Goal: Information Seeking & Learning: Check status

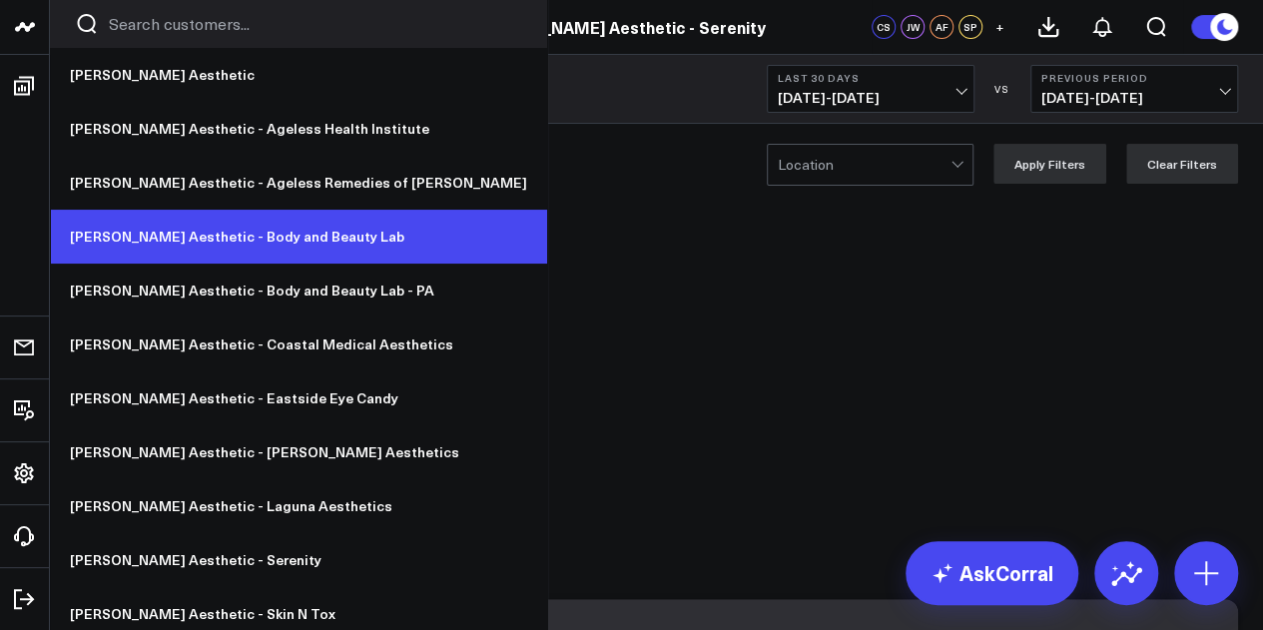
click at [262, 237] on link "[PERSON_NAME] Aesthetic - Body and Beauty Lab" at bounding box center [298, 237] width 497 height 54
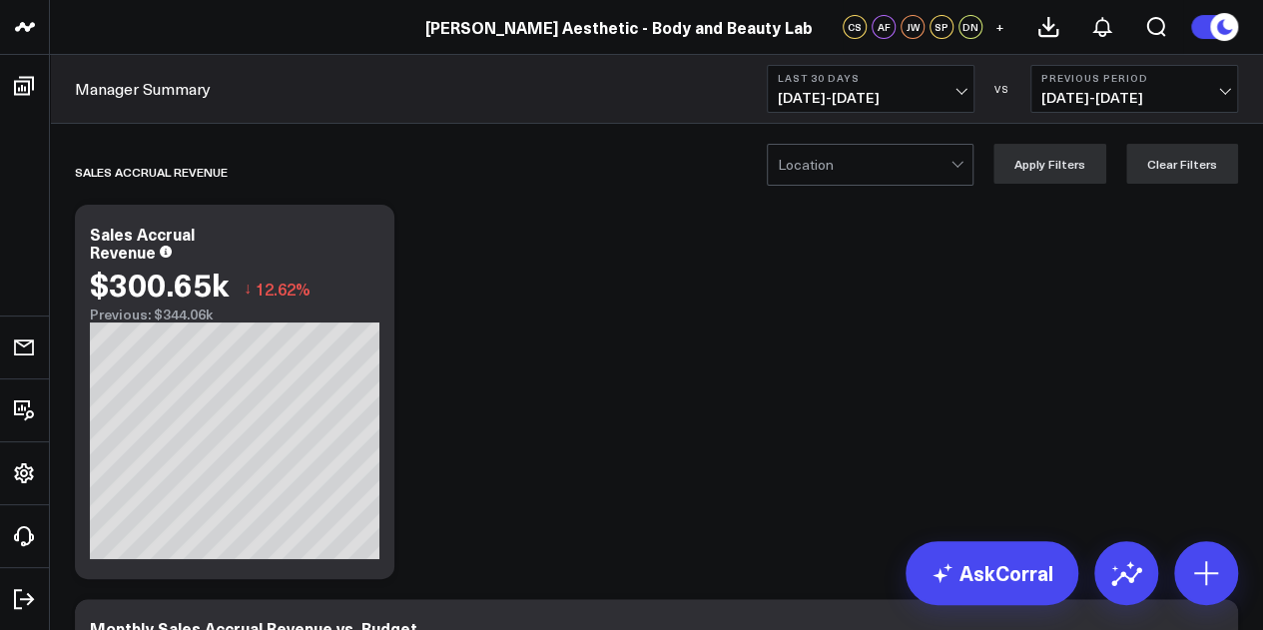
click at [916, 172] on div at bounding box center [864, 165] width 173 height 40
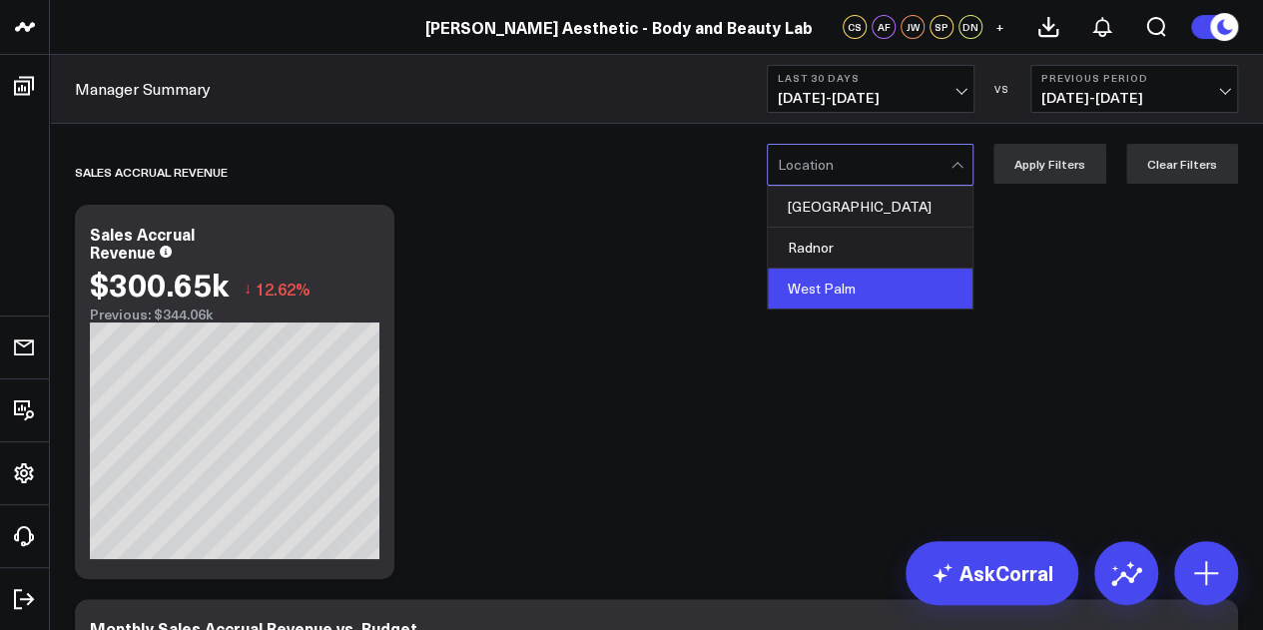
click at [873, 281] on div "West Palm" at bounding box center [870, 289] width 205 height 40
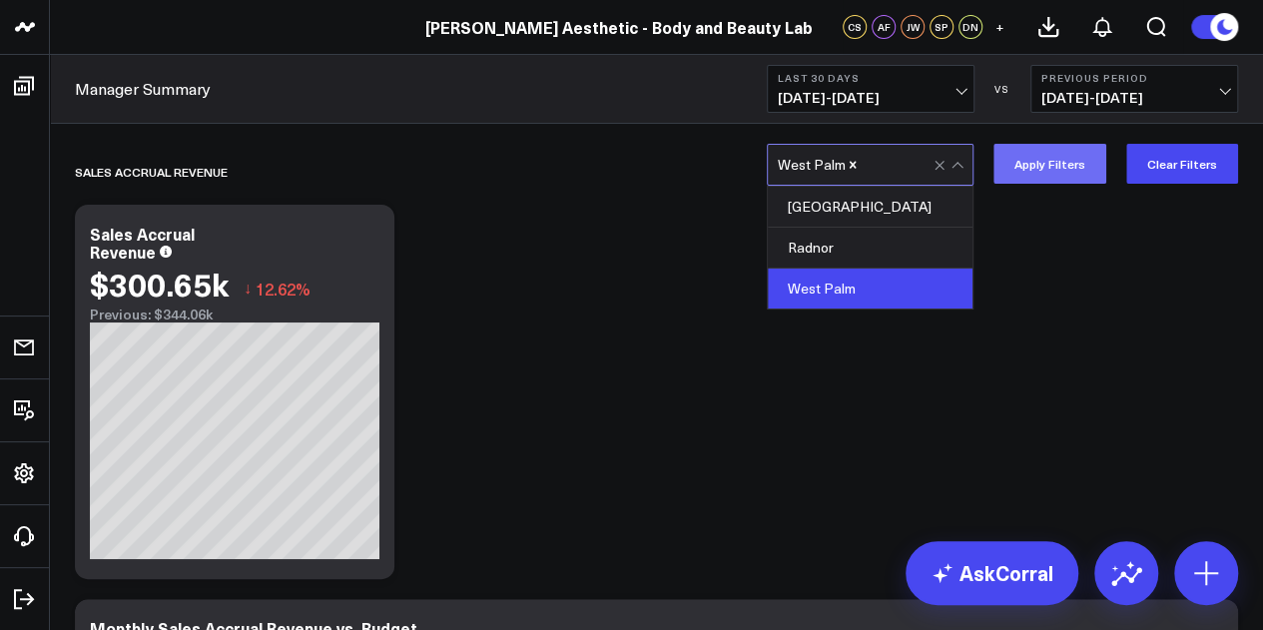
click at [1065, 164] on button "Apply Filters" at bounding box center [1050, 164] width 113 height 40
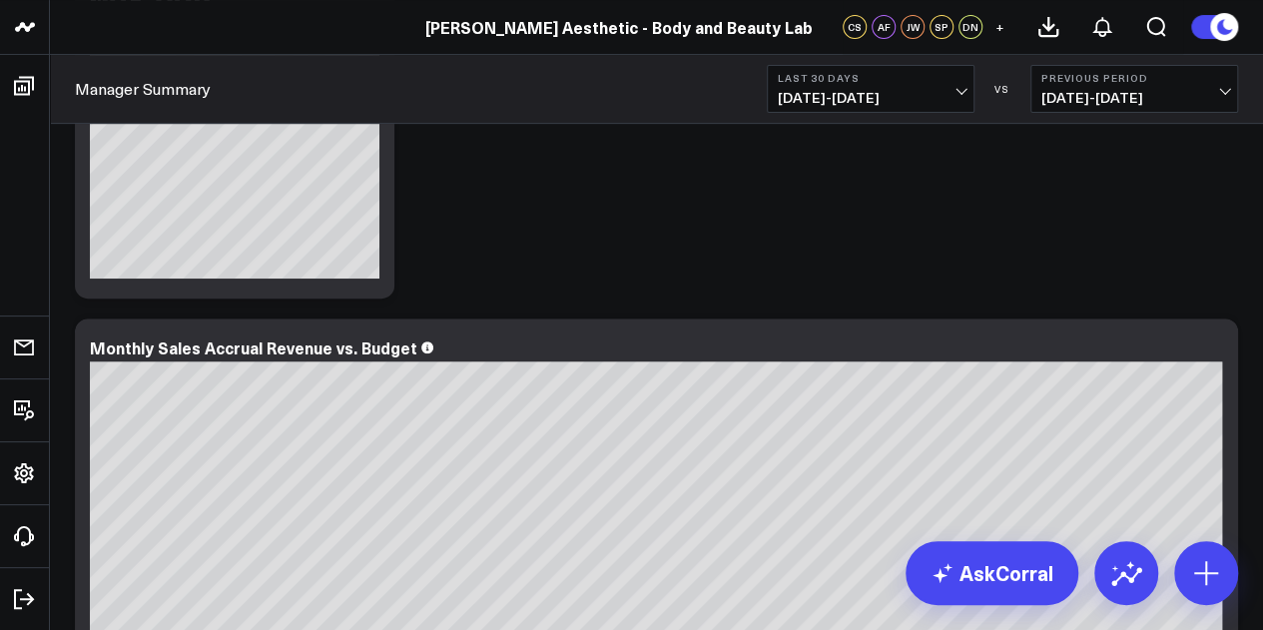
scroll to position [300, 0]
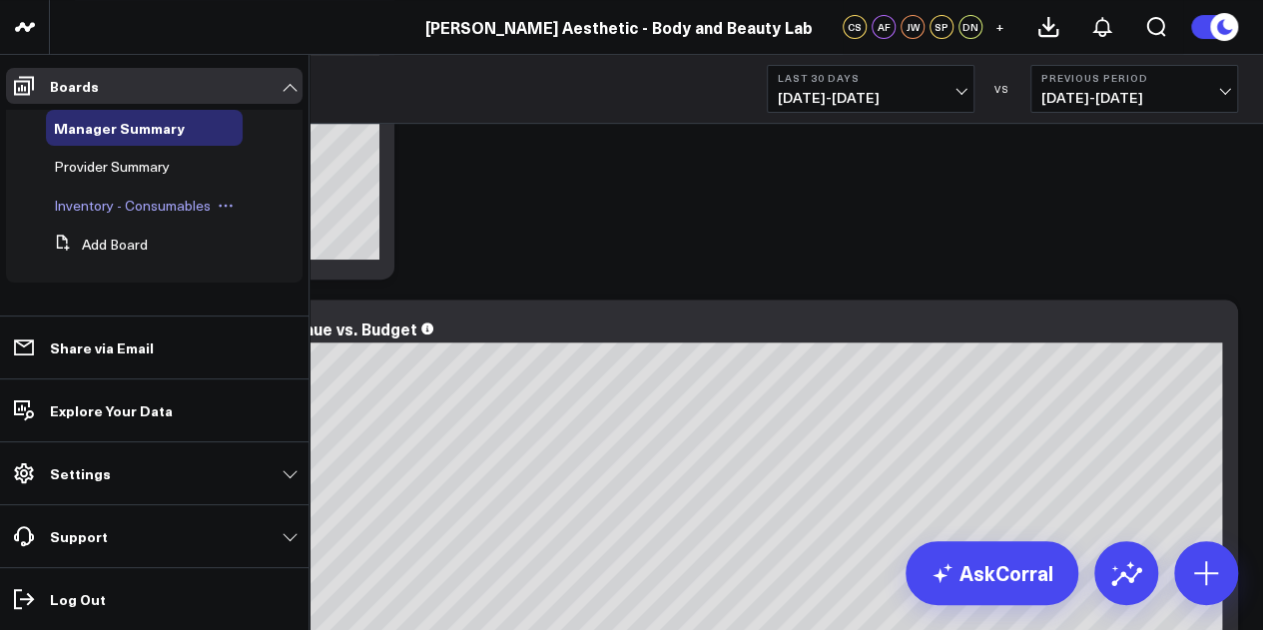
click at [114, 209] on span "Inventory - Consumables" at bounding box center [132, 205] width 157 height 19
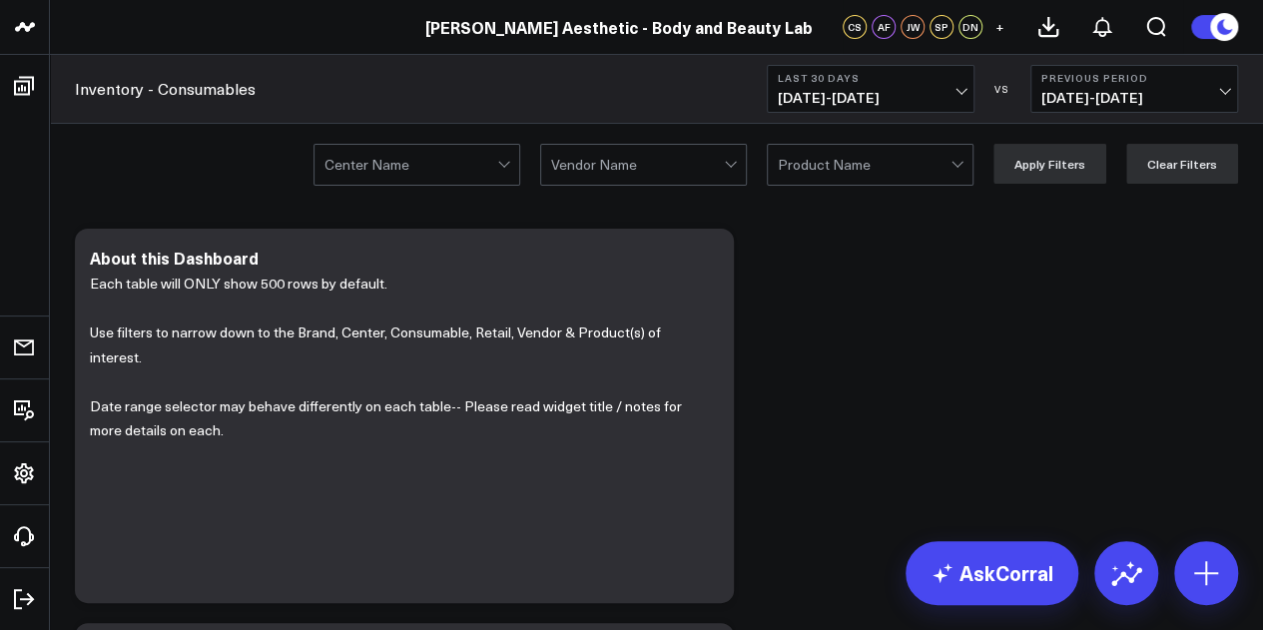
click at [425, 172] on div at bounding box center [411, 165] width 173 height 40
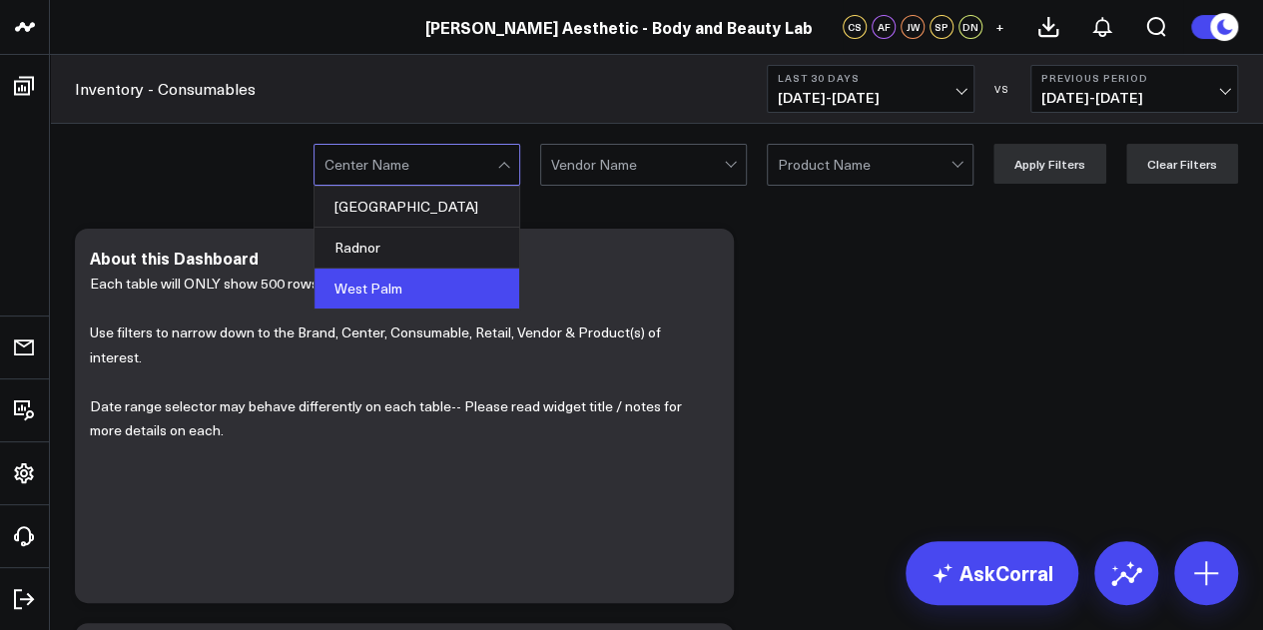
click at [421, 278] on div "West Palm" at bounding box center [417, 289] width 205 height 40
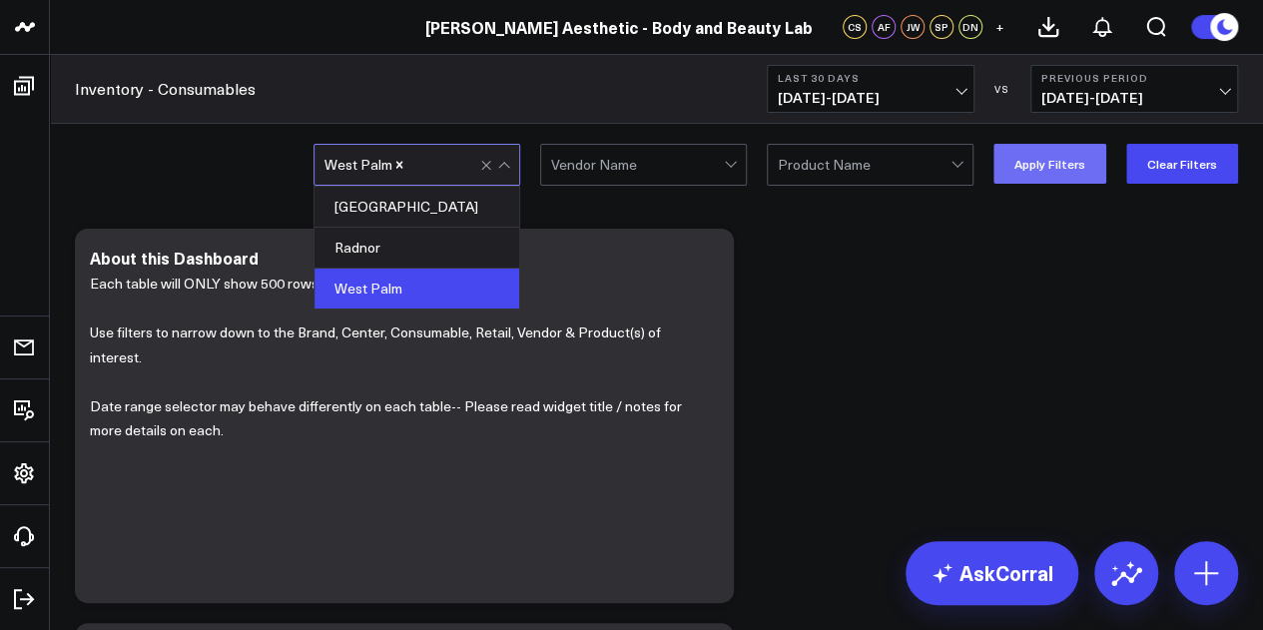
click at [1061, 169] on button "Apply Filters" at bounding box center [1050, 164] width 113 height 40
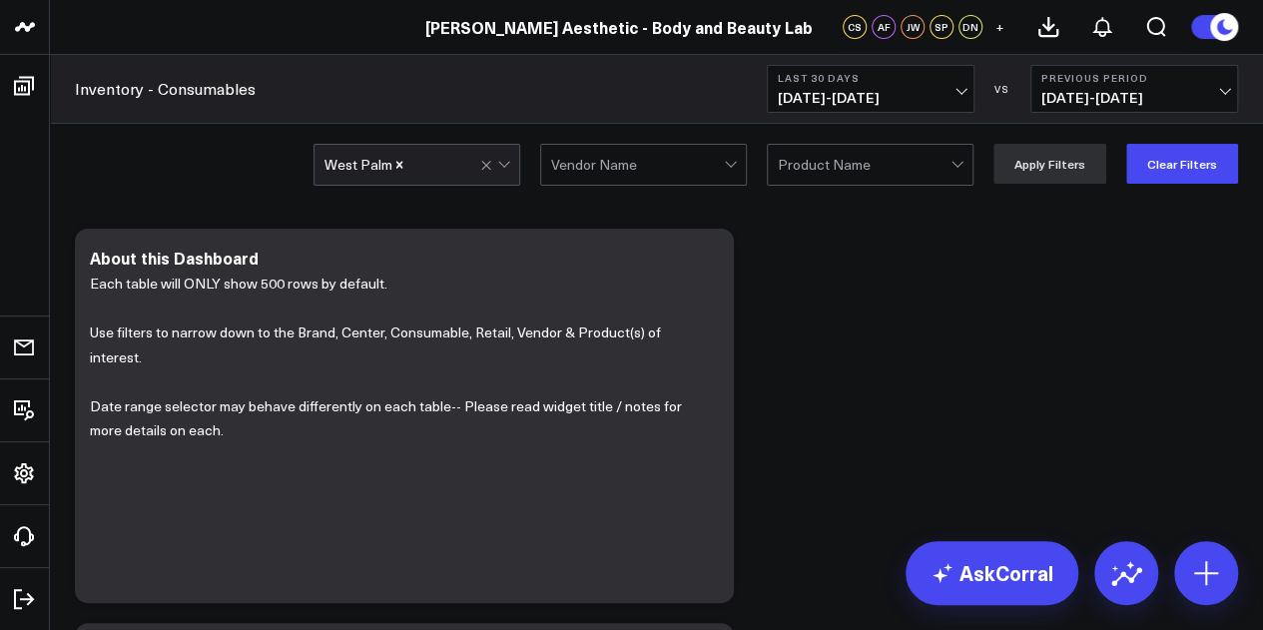
click at [641, 173] on div at bounding box center [637, 165] width 173 height 40
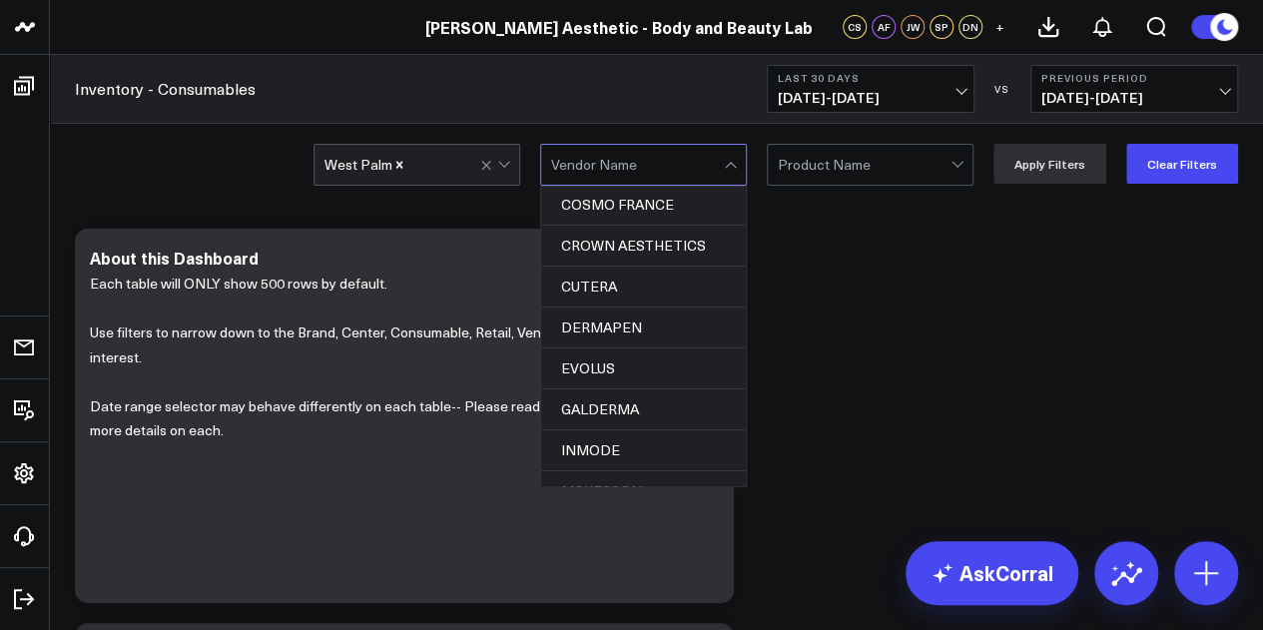
scroll to position [200, 0]
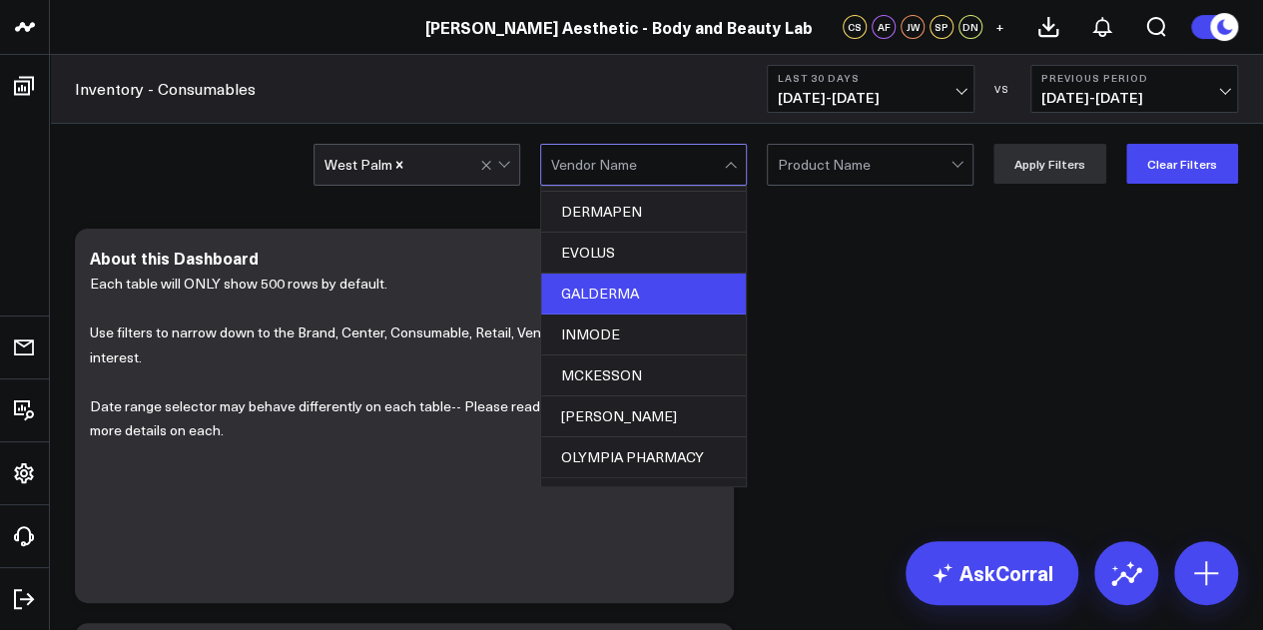
click at [652, 293] on div "GALDERMA" at bounding box center [643, 294] width 205 height 41
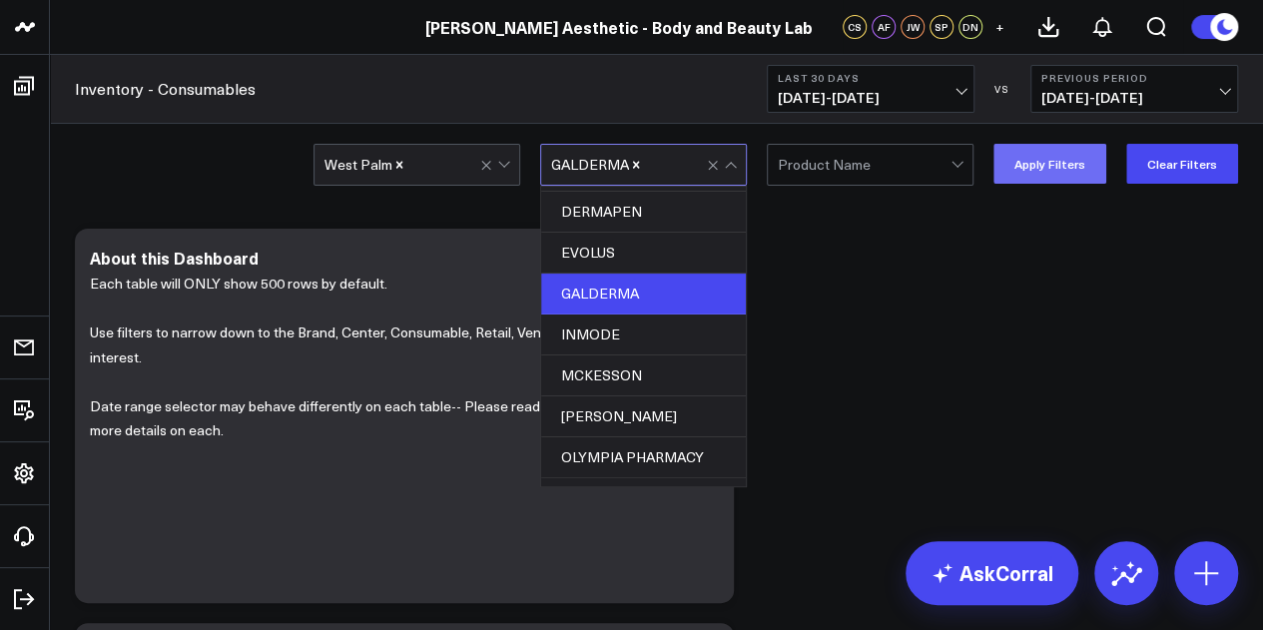
click at [1059, 173] on button "Apply Filters" at bounding box center [1050, 164] width 113 height 40
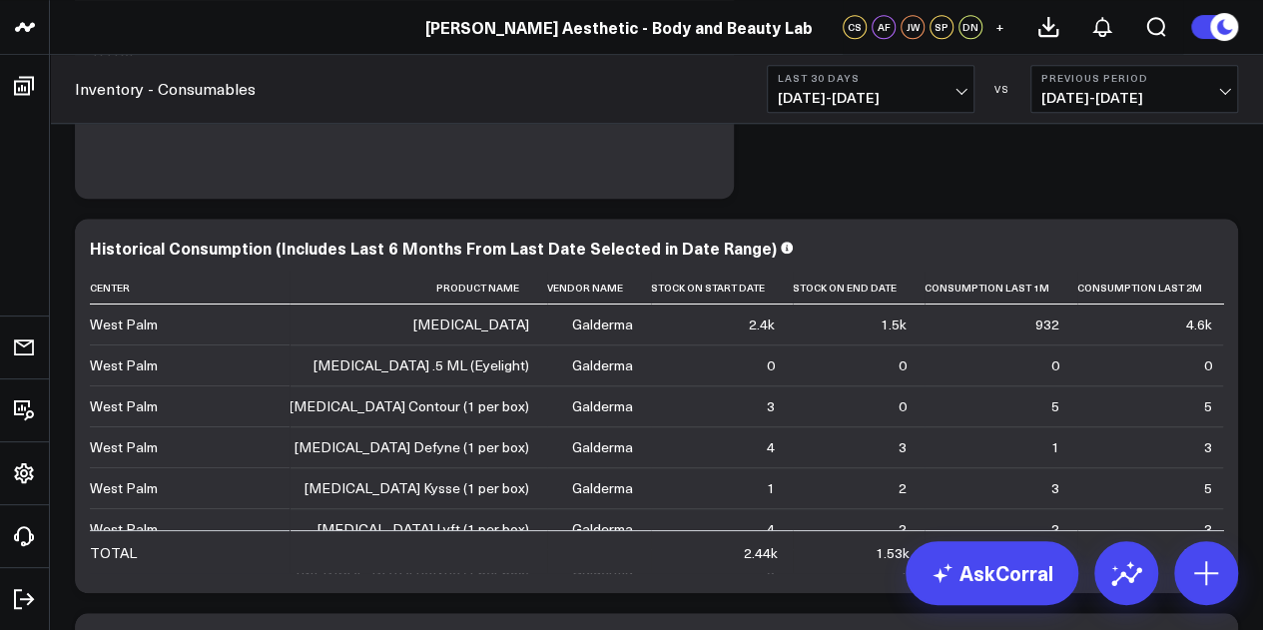
click at [953, 107] on button "Last 30 Days [DATE] - [DATE]" at bounding box center [871, 89] width 208 height 48
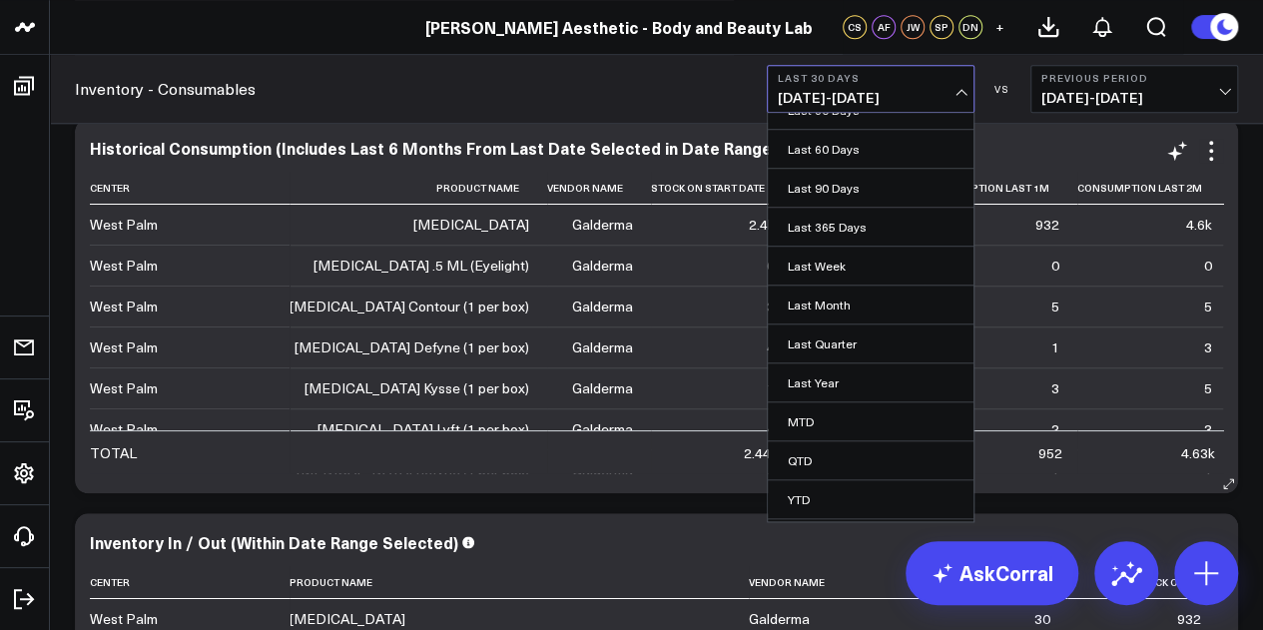
scroll to position [799, 0]
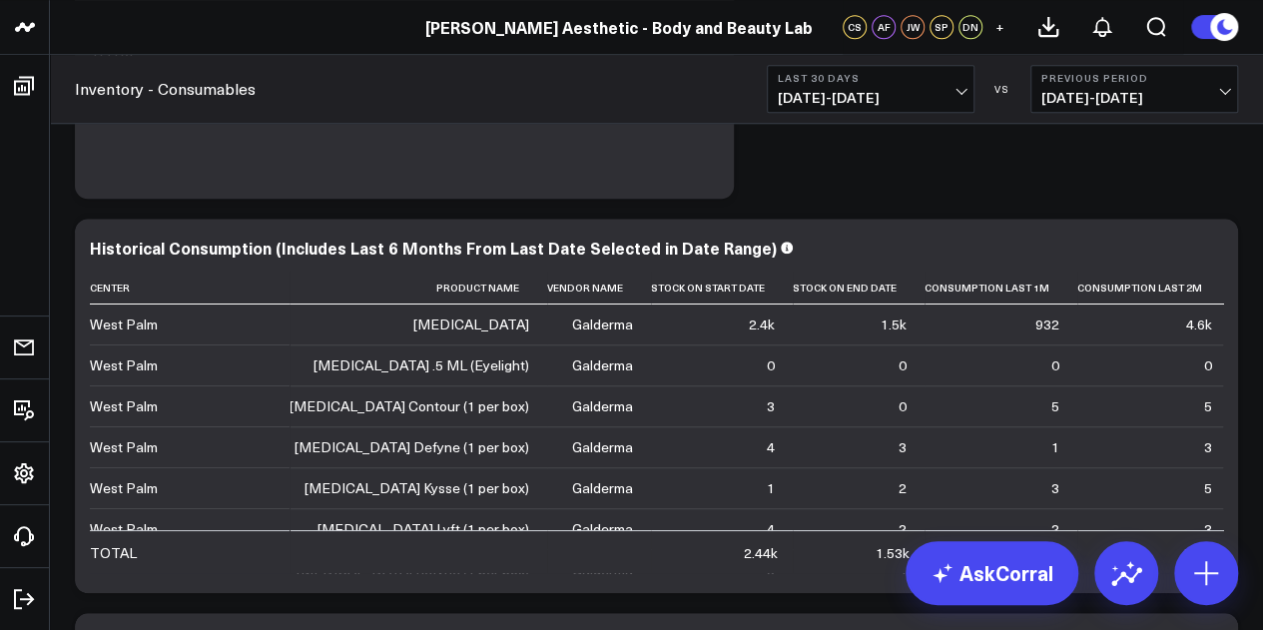
click at [1052, 195] on div "Modify via AI Copy link to widget Ask support Remove Create linked copy Manager…" at bounding box center [656, 603] width 1183 height 2367
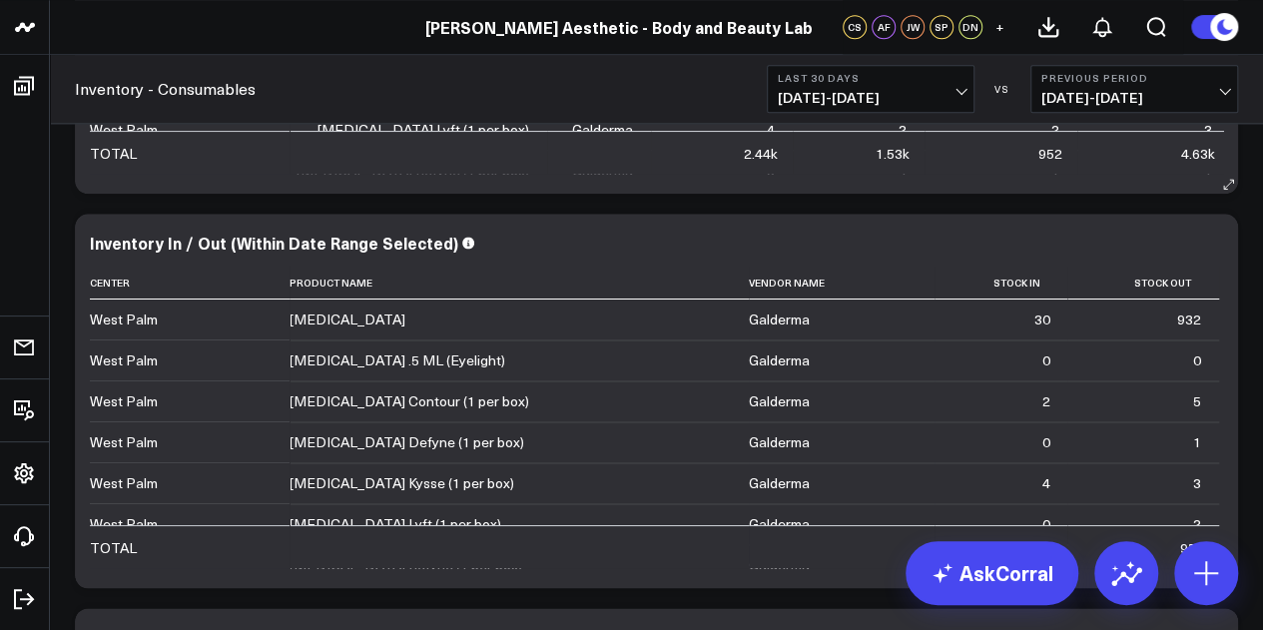
scroll to position [1098, 0]
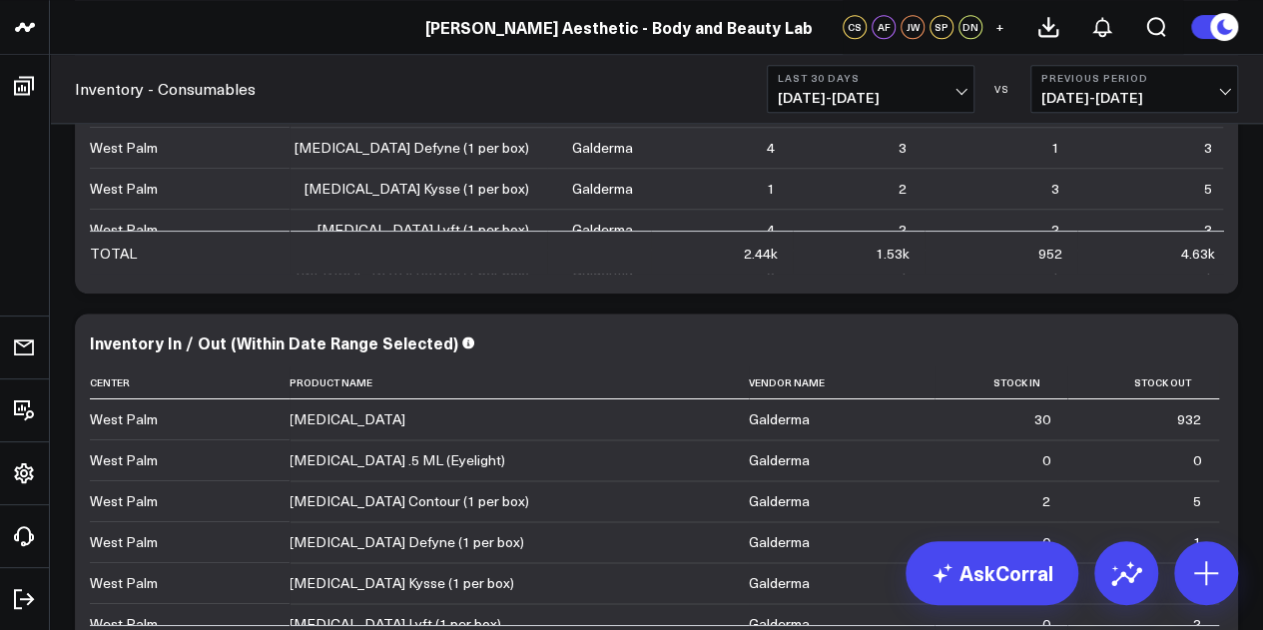
click at [928, 101] on span "[DATE] - [DATE]" at bounding box center [871, 98] width 186 height 16
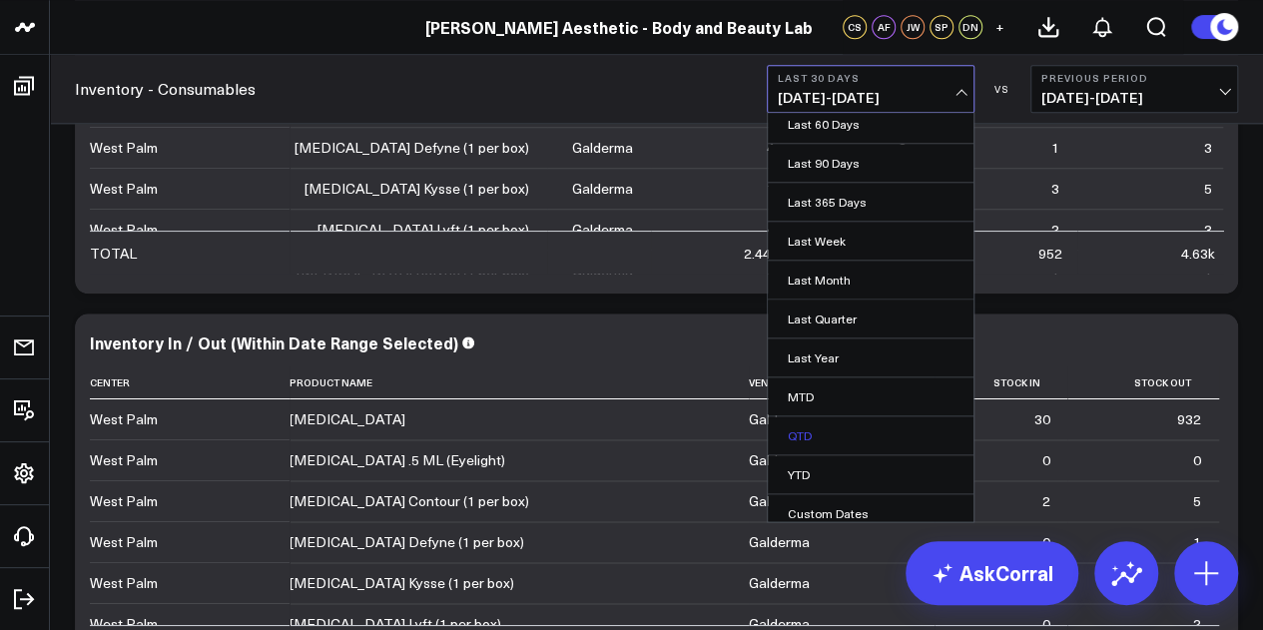
scroll to position [130, 0]
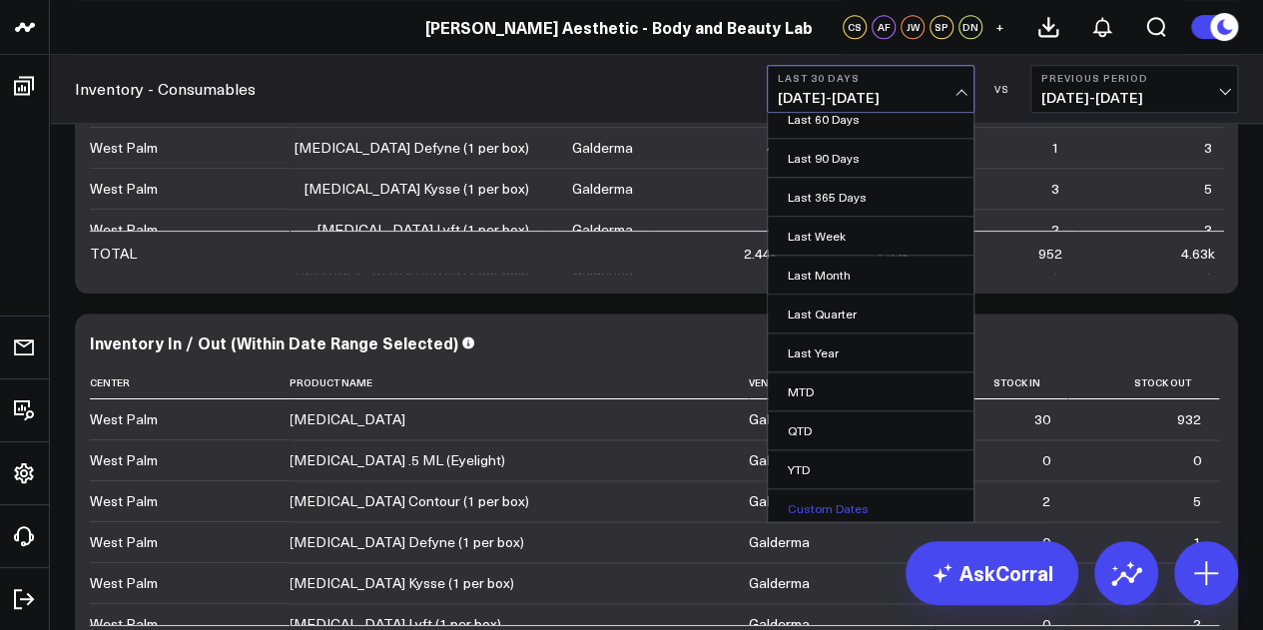
click at [849, 493] on link "Custom Dates" at bounding box center [871, 508] width 206 height 38
select select "8"
select select "2025"
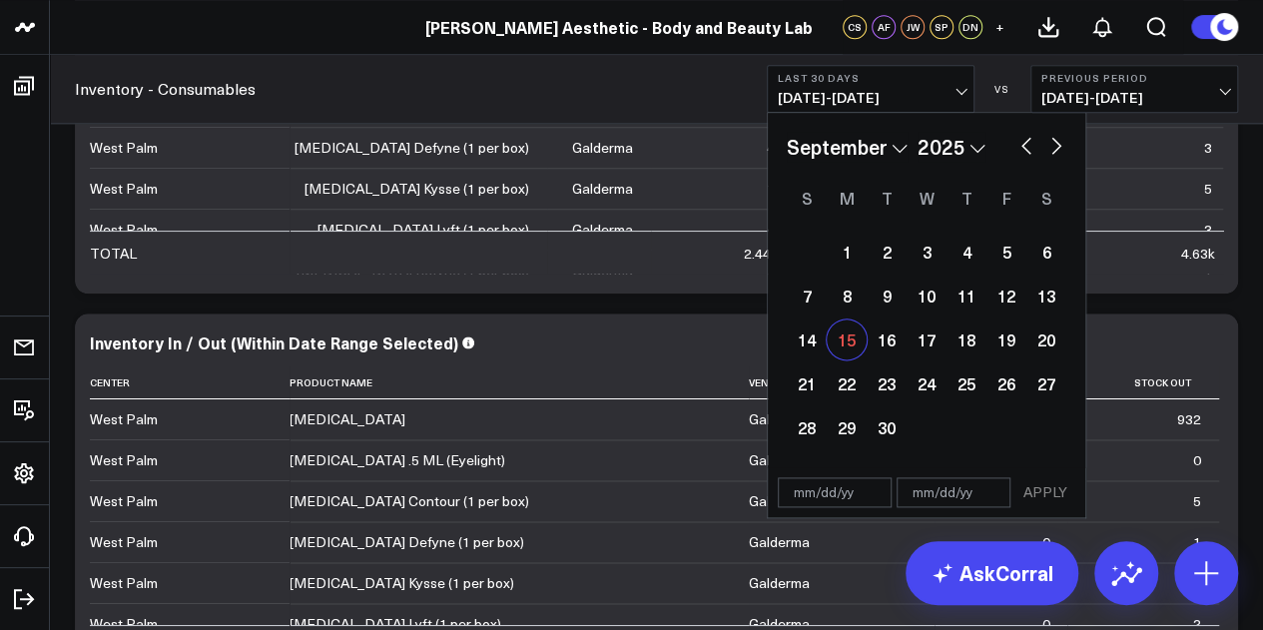
click at [853, 350] on div "15" at bounding box center [847, 340] width 40 height 40
type input "[DATE]"
select select "8"
select select "2025"
click at [839, 339] on div "15" at bounding box center [847, 340] width 40 height 40
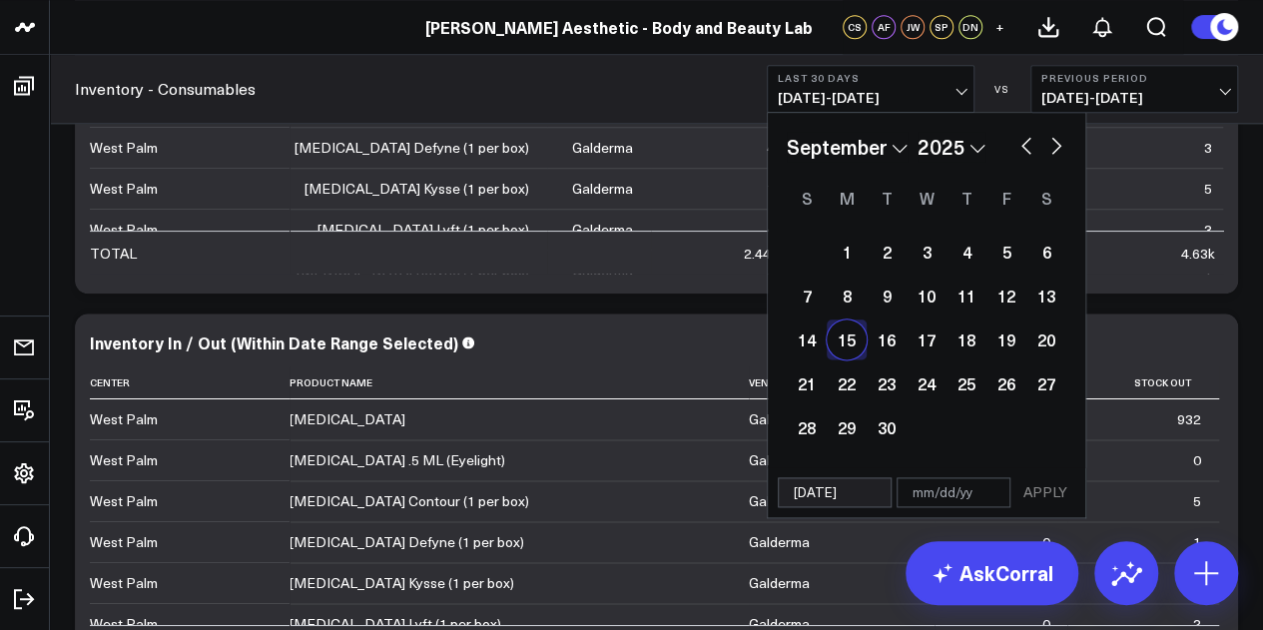
type input "[DATE]"
select select "8"
select select "2025"
click at [1031, 485] on button "APPLY" at bounding box center [1046, 492] width 60 height 30
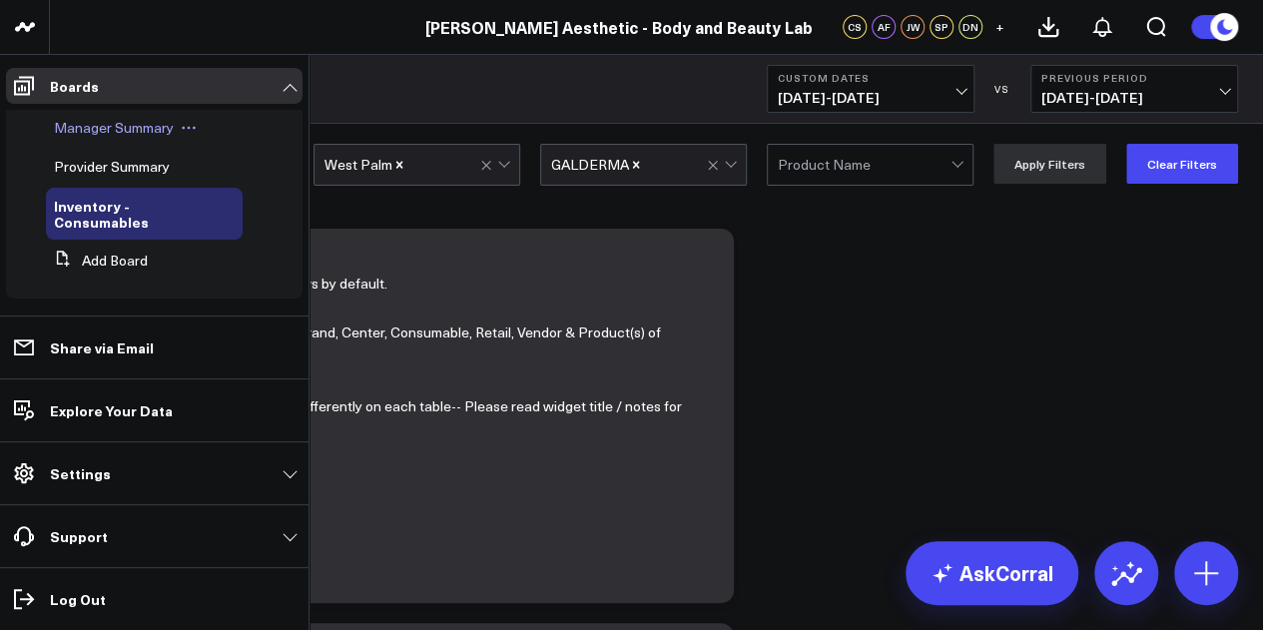
click at [148, 119] on span "Manager Summary" at bounding box center [114, 127] width 120 height 19
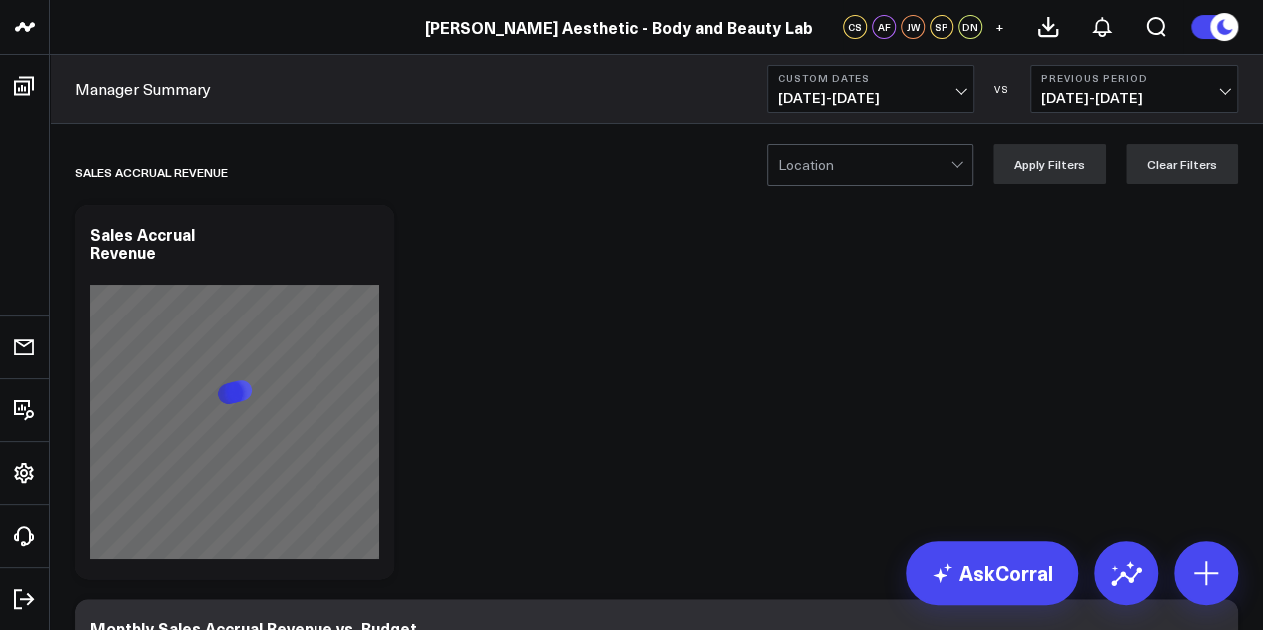
click at [863, 177] on div at bounding box center [864, 165] width 173 height 40
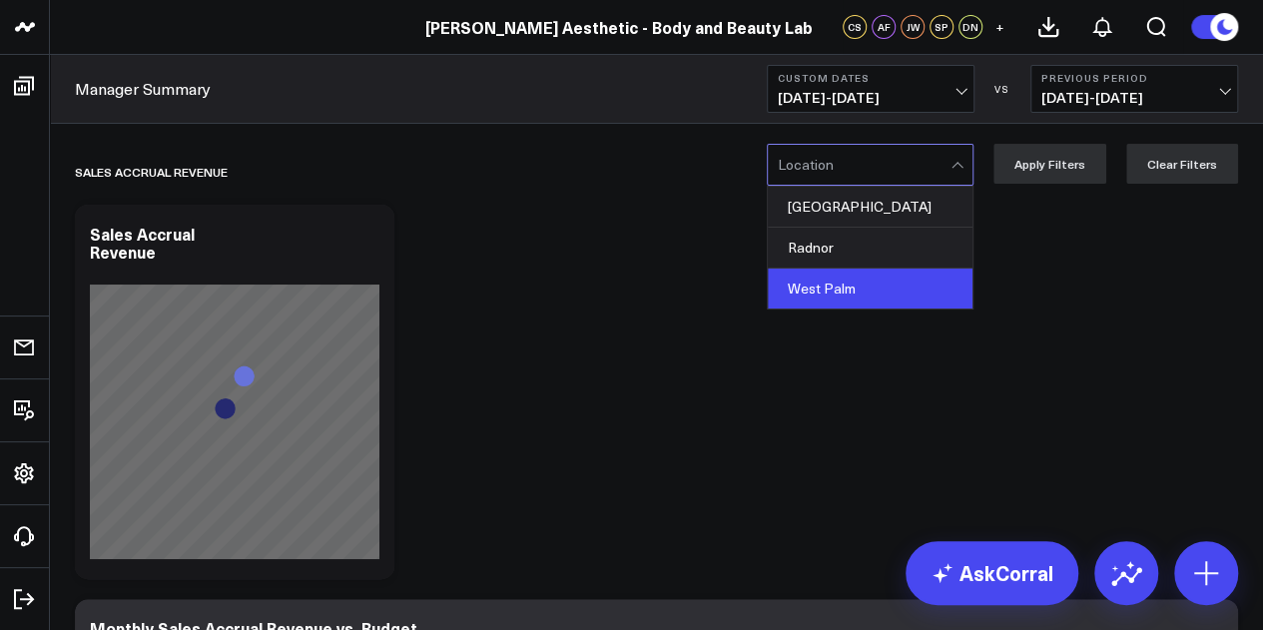
click at [857, 281] on div "West Palm" at bounding box center [870, 289] width 205 height 40
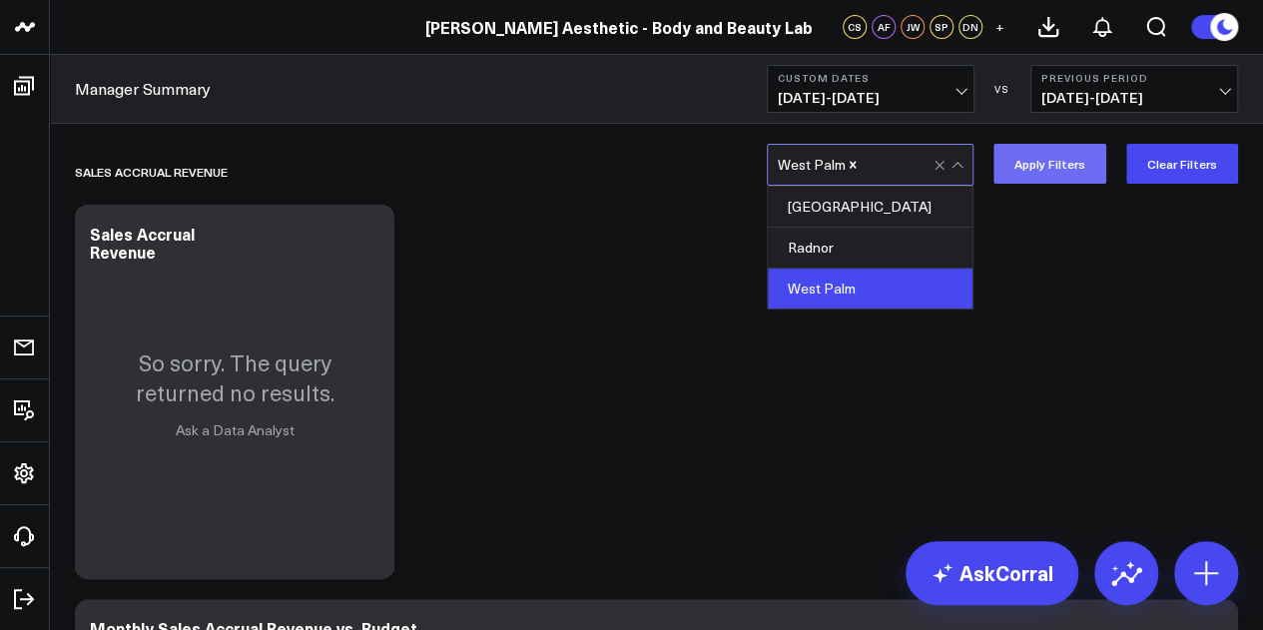
click at [1088, 162] on button "Apply Filters" at bounding box center [1050, 164] width 113 height 40
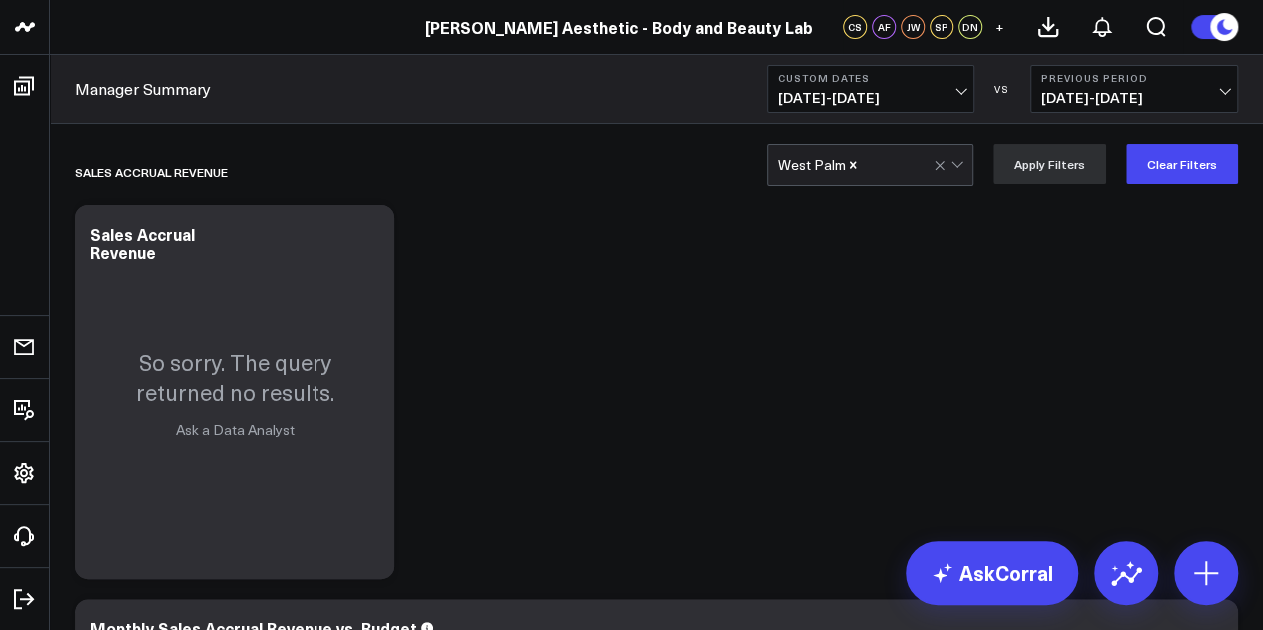
click at [941, 91] on span "[DATE] - [DATE]" at bounding box center [871, 98] width 186 height 16
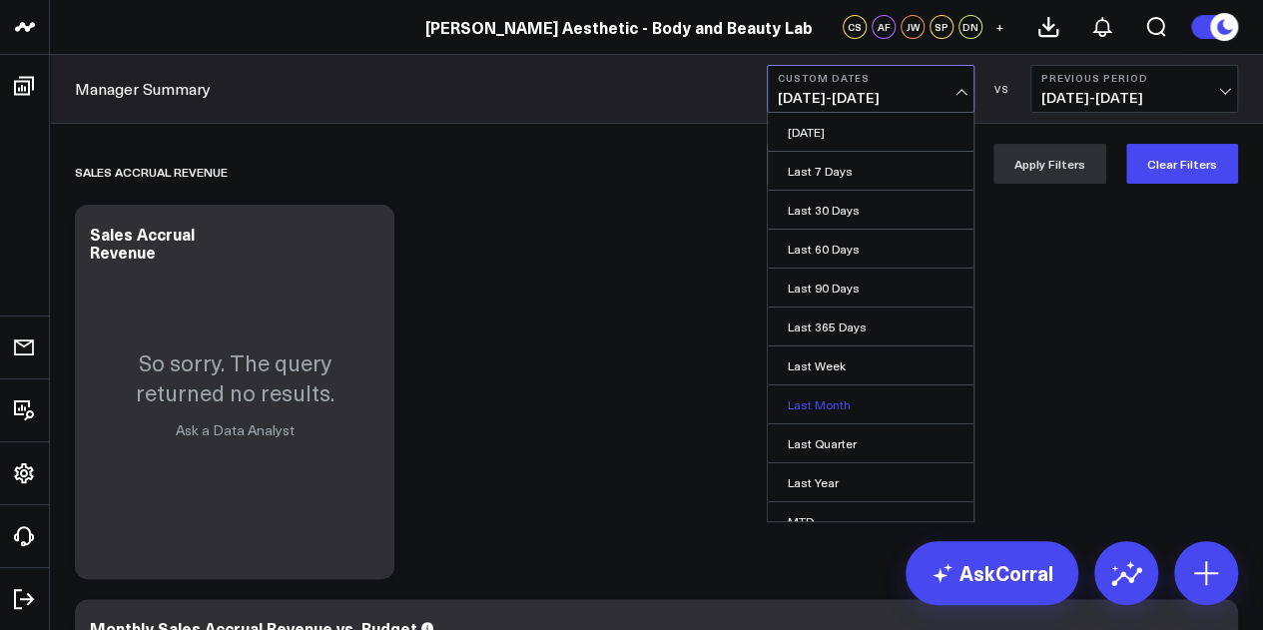
click at [864, 394] on link "Last Month" at bounding box center [871, 404] width 206 height 38
